Goal: Task Accomplishment & Management: Complete application form

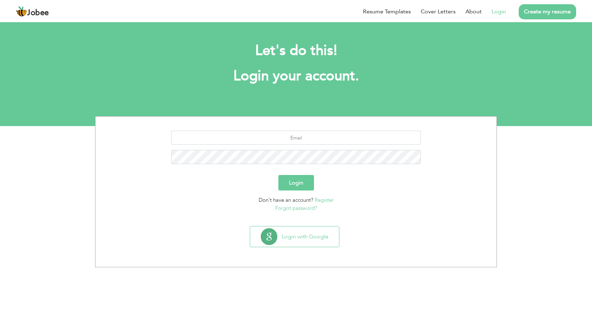
click at [545, 14] on link "Create my resume" at bounding box center [546, 11] width 57 height 15
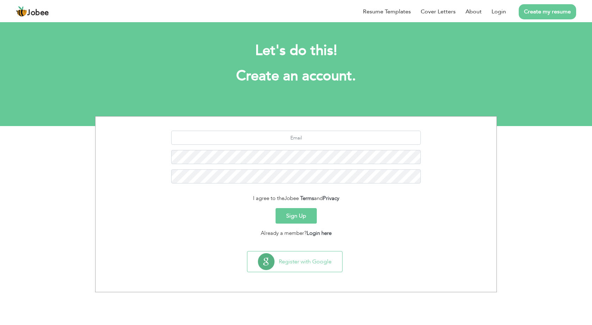
click at [550, 15] on link "Create my resume" at bounding box center [546, 11] width 57 height 15
click at [106, 56] on h2 "Let's do this!" at bounding box center [296, 51] width 380 height 18
click at [550, 11] on link "Create my resume" at bounding box center [546, 11] width 57 height 15
click at [544, 12] on link "Create my resume" at bounding box center [546, 11] width 57 height 15
click at [512, 19] on li "Create my resume" at bounding box center [541, 11] width 70 height 18
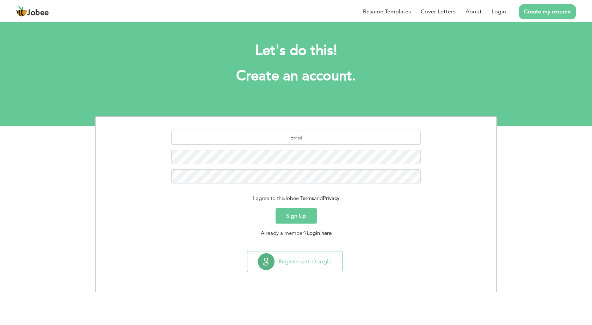
click at [555, 14] on link "Create my resume" at bounding box center [546, 11] width 57 height 15
click at [542, 10] on link "Create my resume" at bounding box center [546, 11] width 57 height 15
click at [530, 11] on link "Create my resume" at bounding box center [546, 11] width 57 height 15
click at [554, 12] on link "Create my resume" at bounding box center [546, 11] width 57 height 15
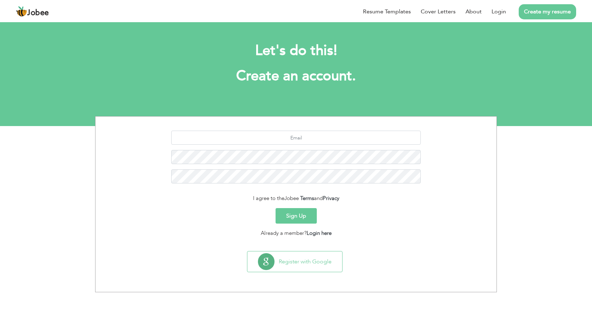
click at [540, 7] on link "Create my resume" at bounding box center [546, 11] width 57 height 15
click at [540, 15] on link "Create my resume" at bounding box center [546, 11] width 57 height 15
click at [542, 8] on link "Create my resume" at bounding box center [546, 11] width 57 height 15
click at [546, 10] on link "Create my resume" at bounding box center [546, 11] width 57 height 15
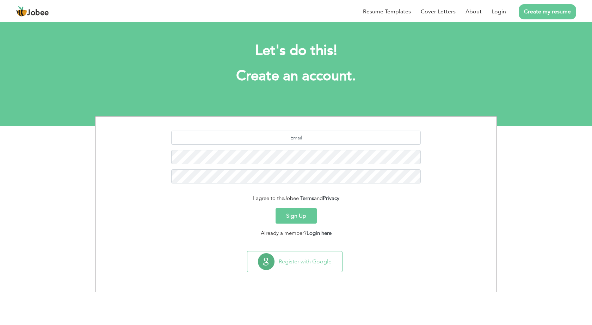
click at [546, 10] on link "Create my resume" at bounding box center [546, 11] width 57 height 15
